Goal: Find specific page/section: Find specific page/section

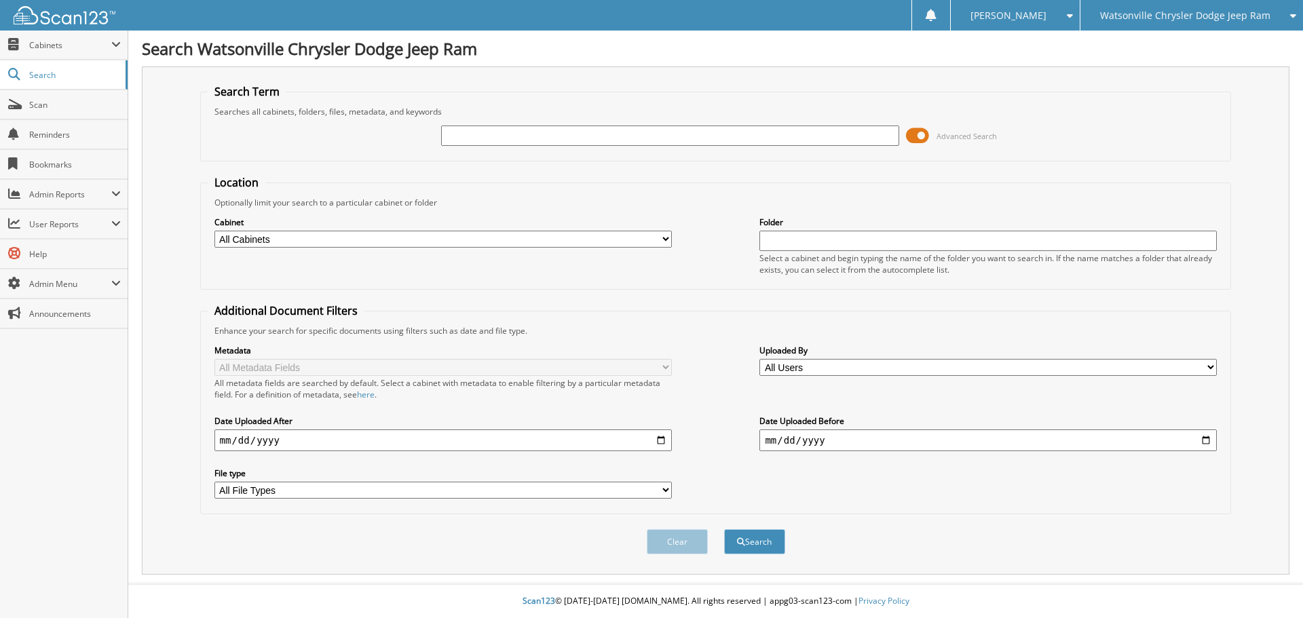
click at [616, 141] on input "text" at bounding box center [669, 136] width 457 height 20
type input "40430"
click at [724, 529] on button "Search" at bounding box center [754, 541] width 61 height 25
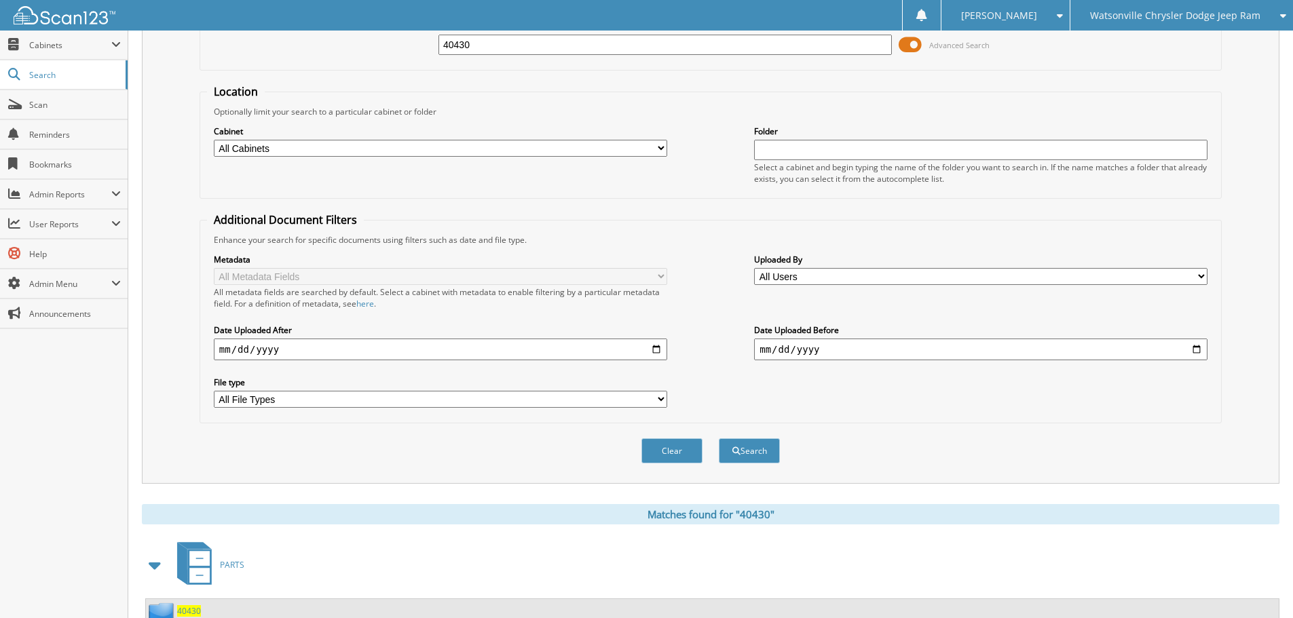
scroll to position [407, 0]
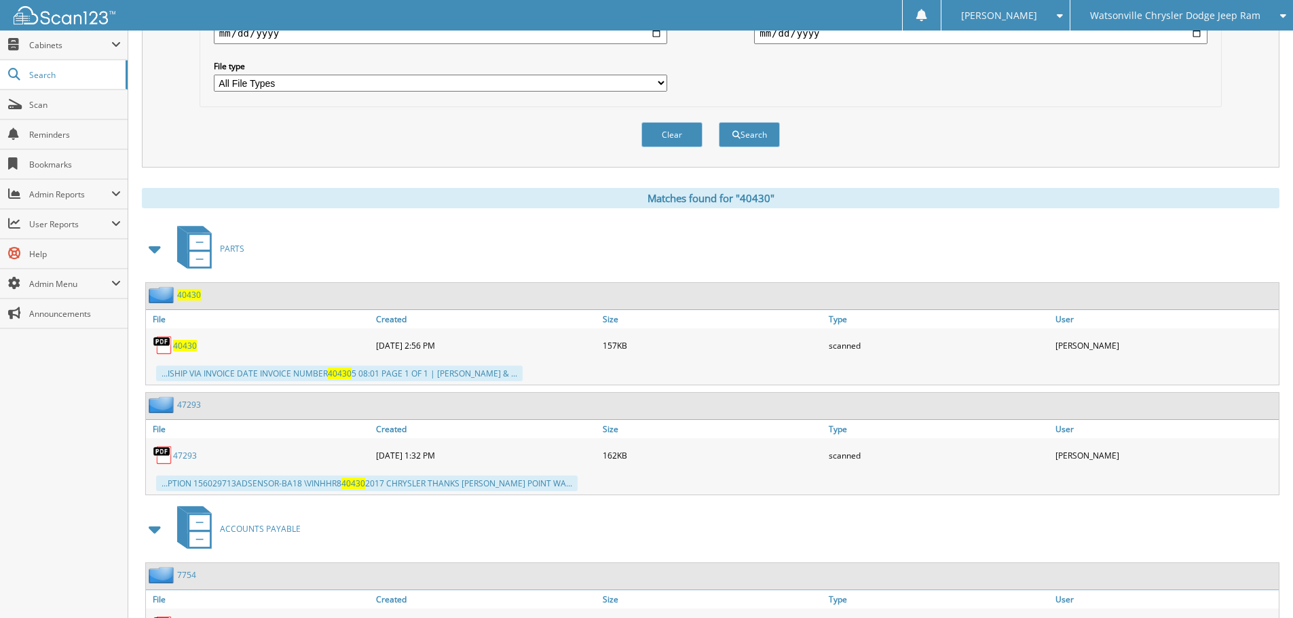
click at [191, 455] on link "47293" at bounding box center [185, 456] width 24 height 12
click at [155, 250] on span at bounding box center [155, 249] width 19 height 24
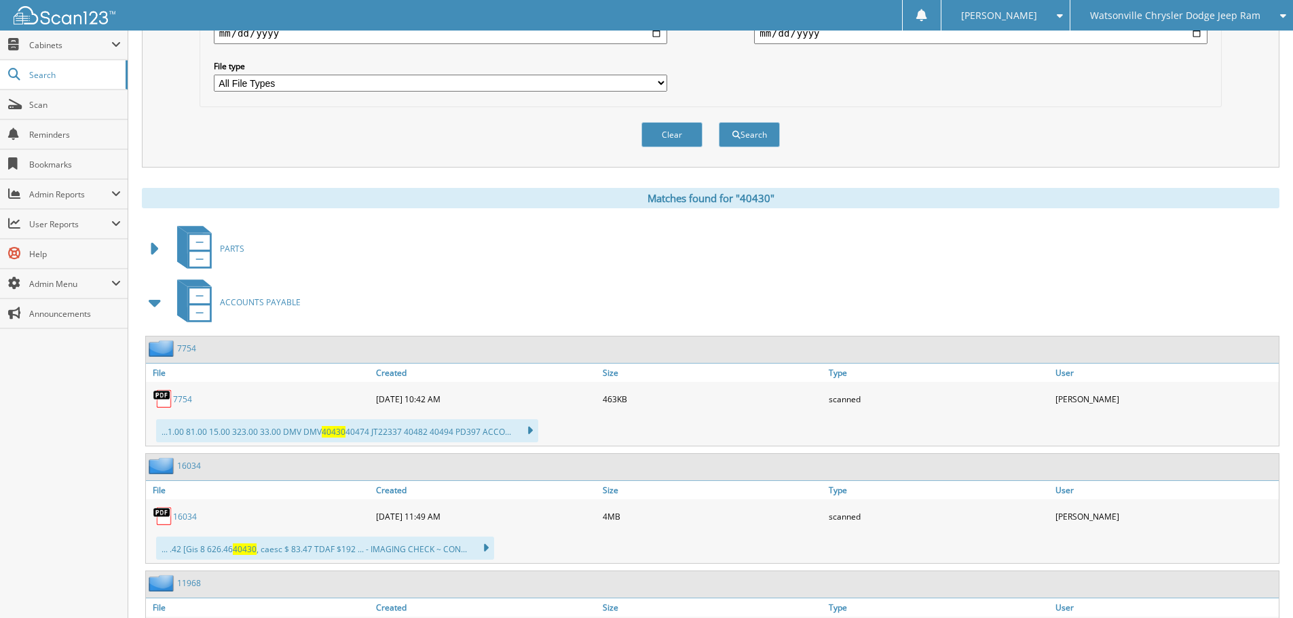
click at [176, 399] on link "7754" at bounding box center [182, 400] width 19 height 12
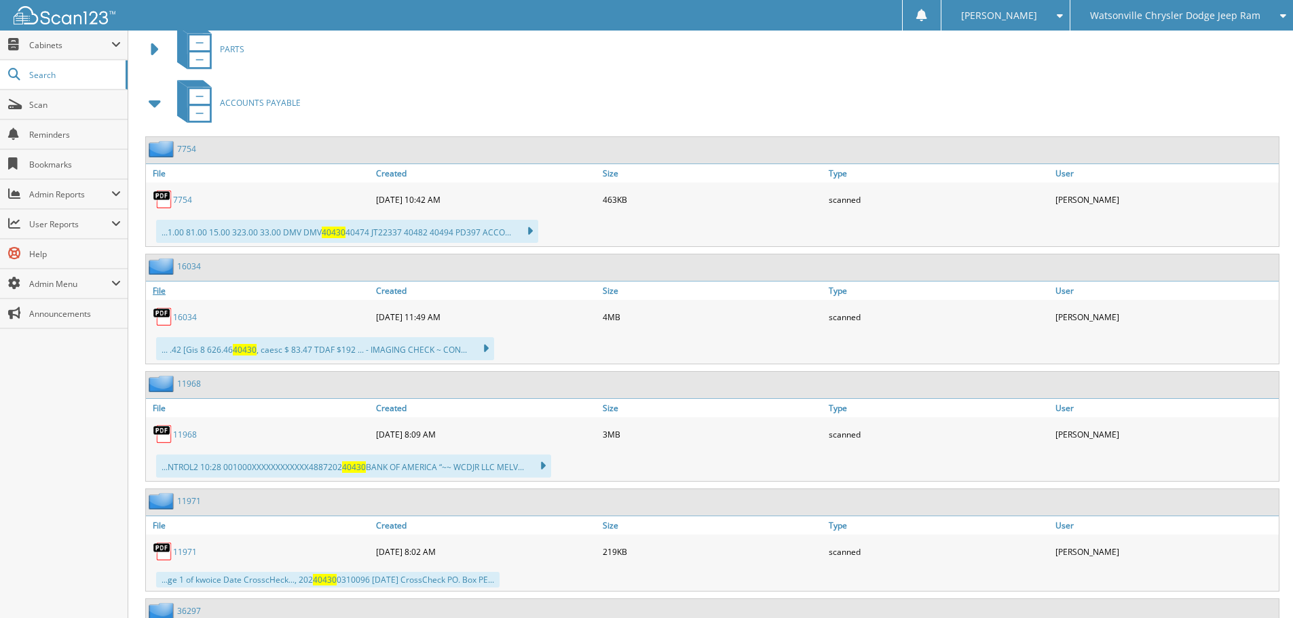
scroll to position [679, 0]
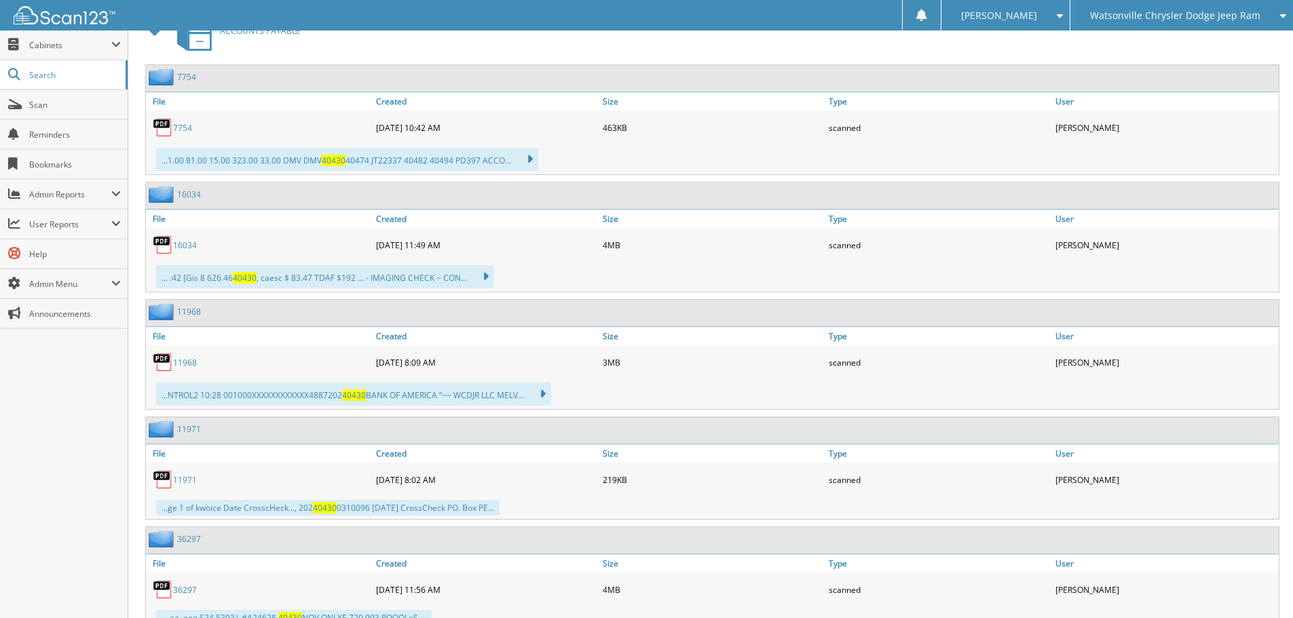
click at [185, 246] on link "16034" at bounding box center [185, 246] width 24 height 12
click at [1115, 13] on span "Watsonville Chrysler Dodge Jeep Ram" at bounding box center [1175, 16] width 170 height 8
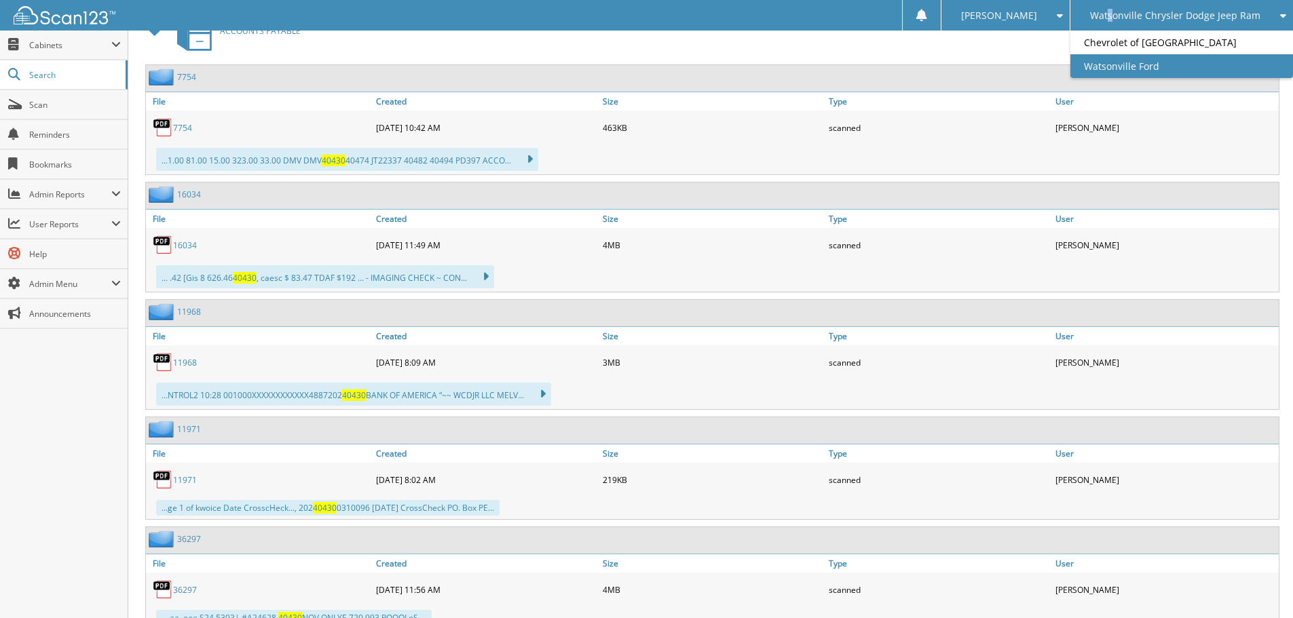
click at [1110, 72] on link "Watsonville Ford" at bounding box center [1181, 66] width 223 height 24
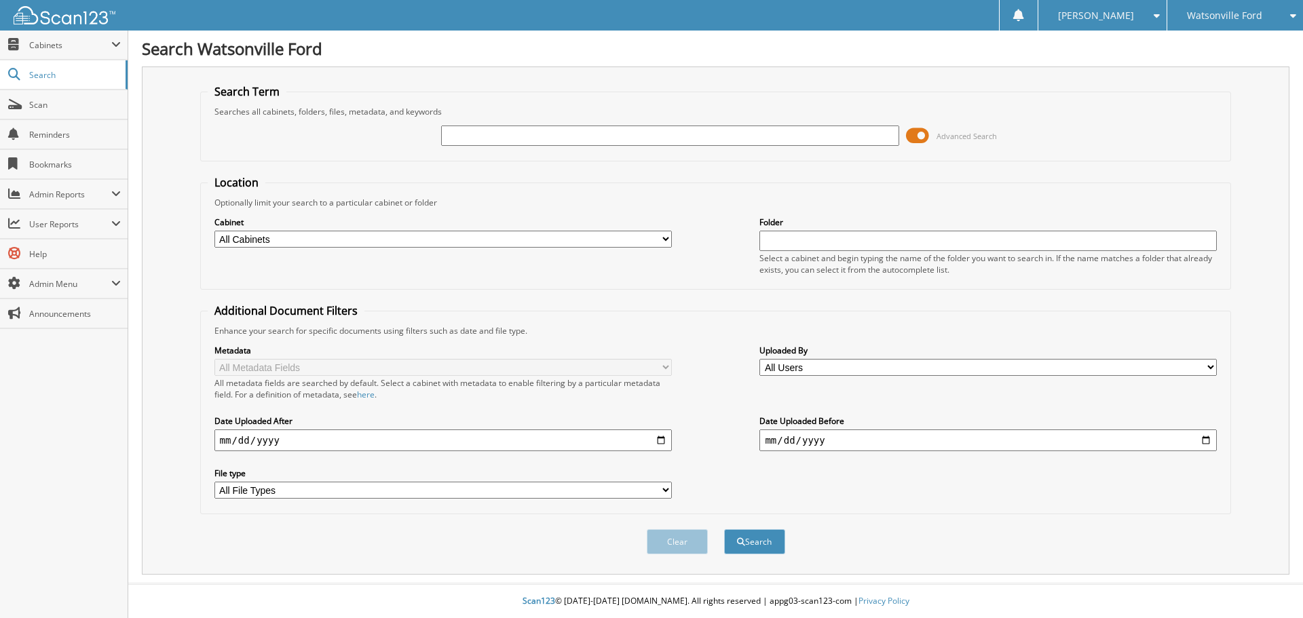
click at [481, 137] on input "text" at bounding box center [669, 136] width 457 height 20
type input "46200"
click at [724, 529] on button "Search" at bounding box center [754, 541] width 61 height 25
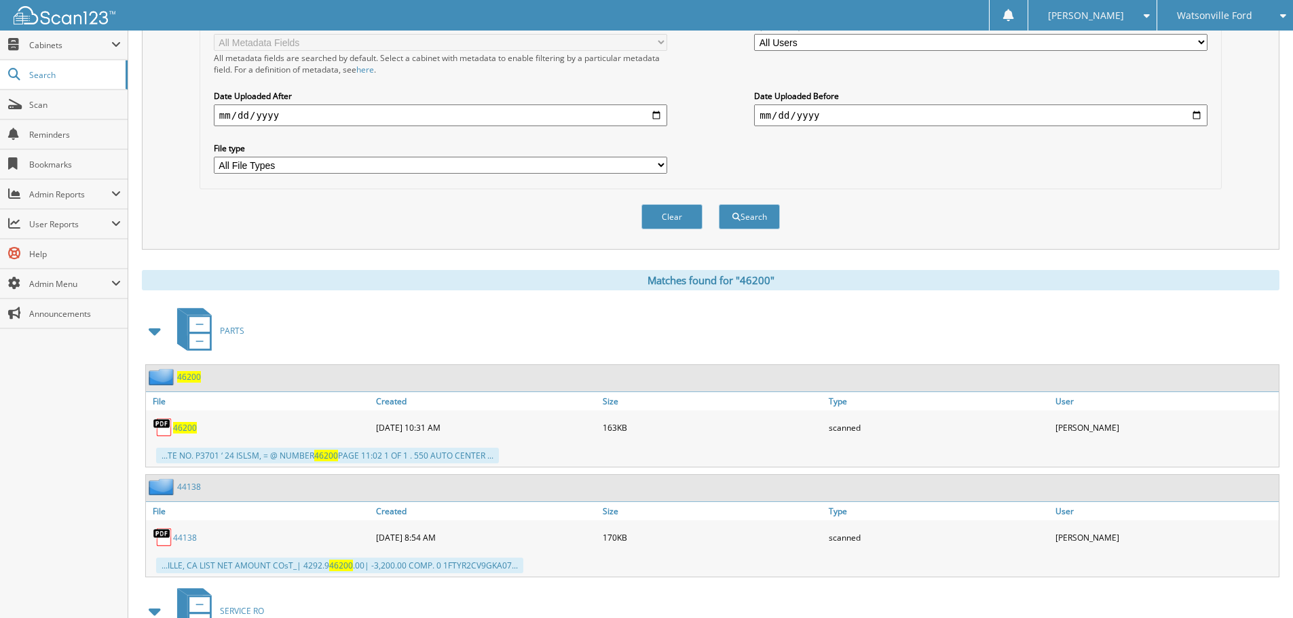
scroll to position [339, 0]
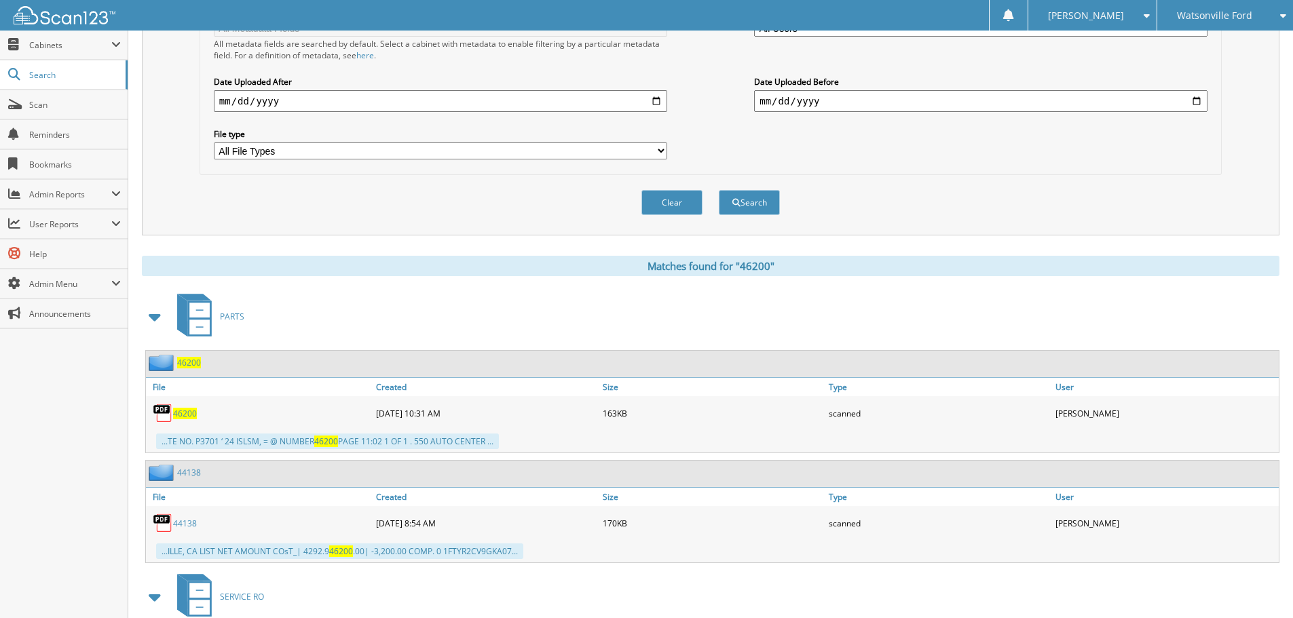
click at [147, 319] on span at bounding box center [155, 317] width 19 height 24
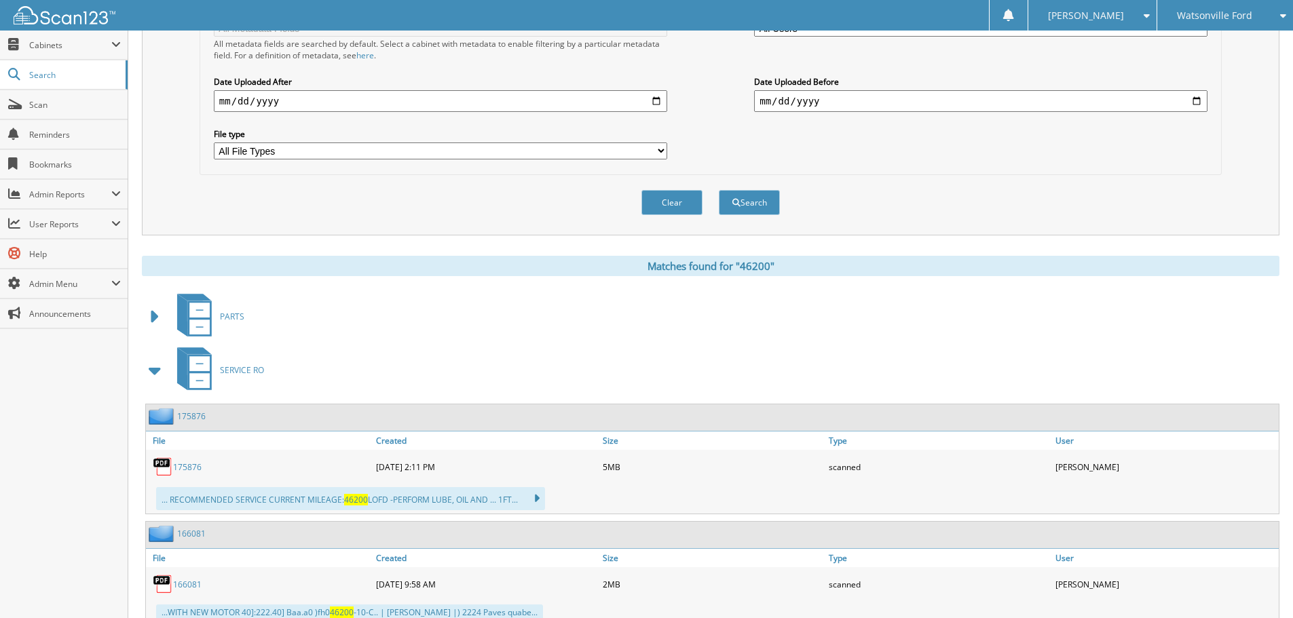
click at [153, 371] on span at bounding box center [155, 370] width 19 height 24
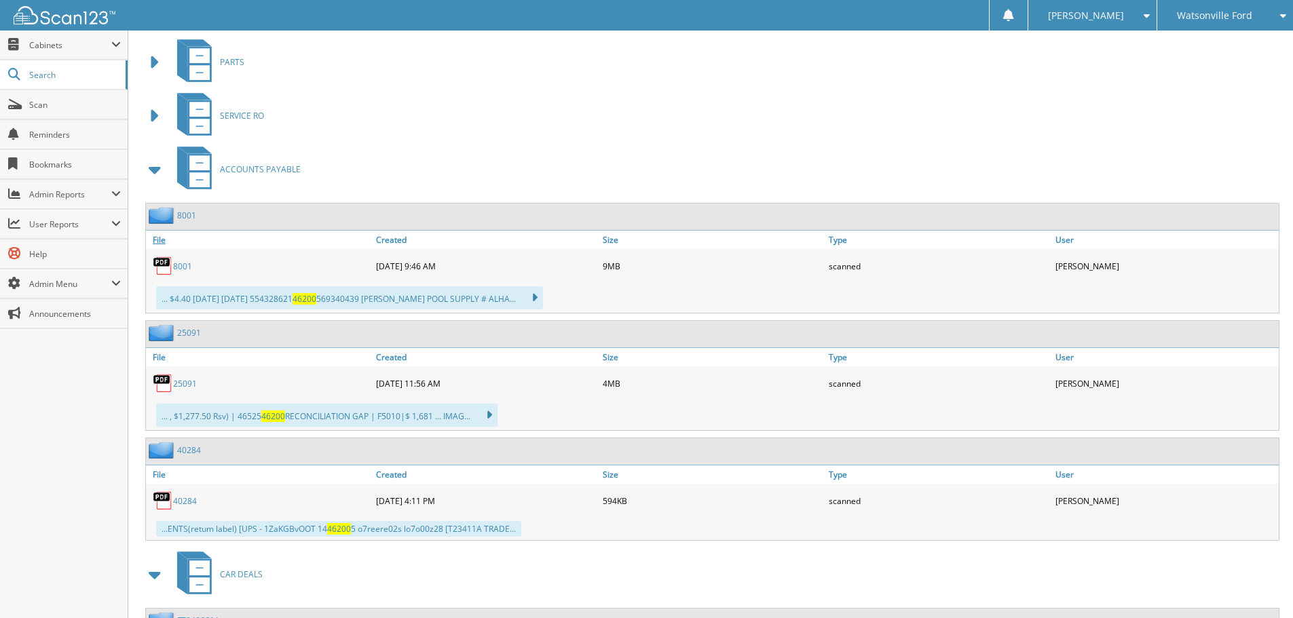
scroll to position [611, 0]
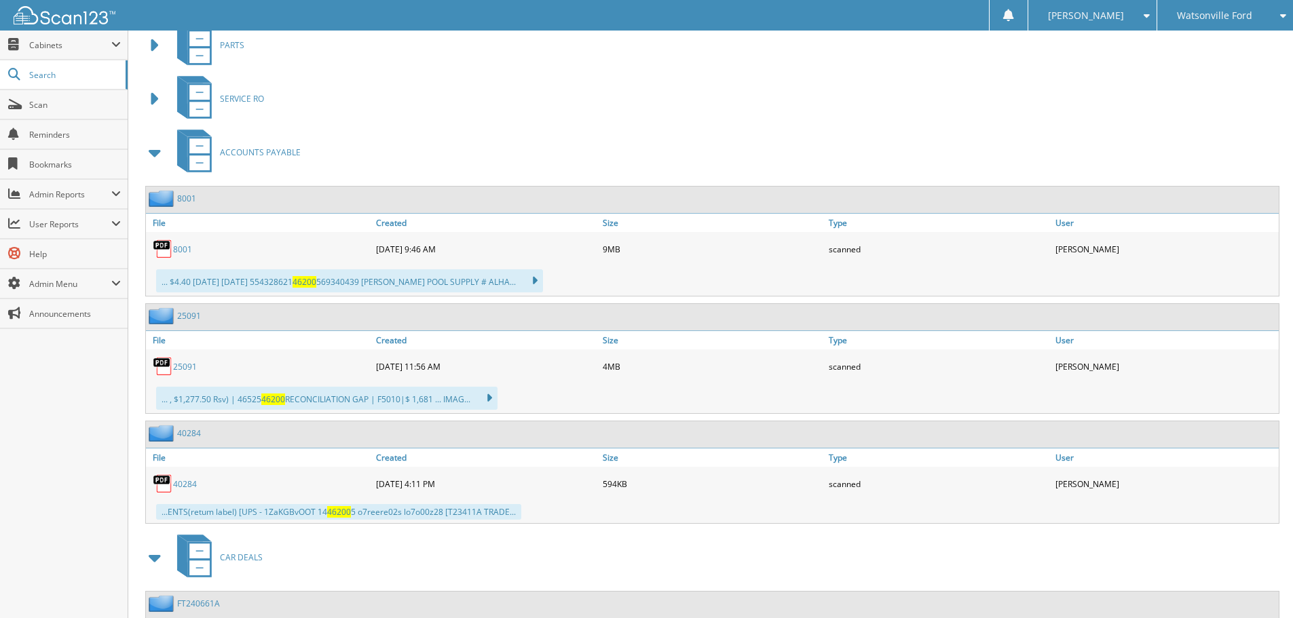
click at [182, 370] on link "25091" at bounding box center [185, 367] width 24 height 12
